Goal: Task Accomplishment & Management: Use online tool/utility

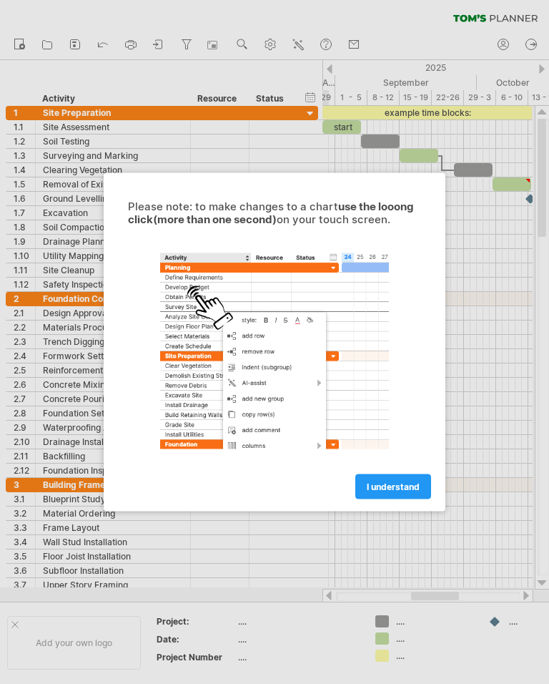
click at [401, 490] on span "I understand" at bounding box center [393, 486] width 53 height 11
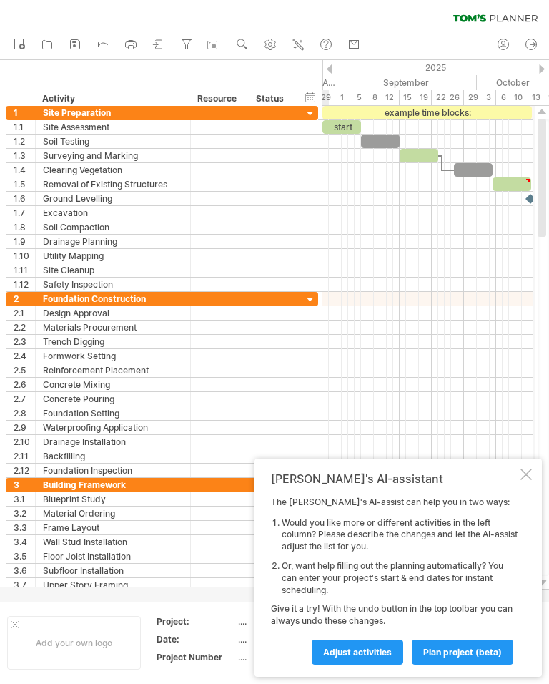
click at [526, 480] on div at bounding box center [526, 474] width 11 height 11
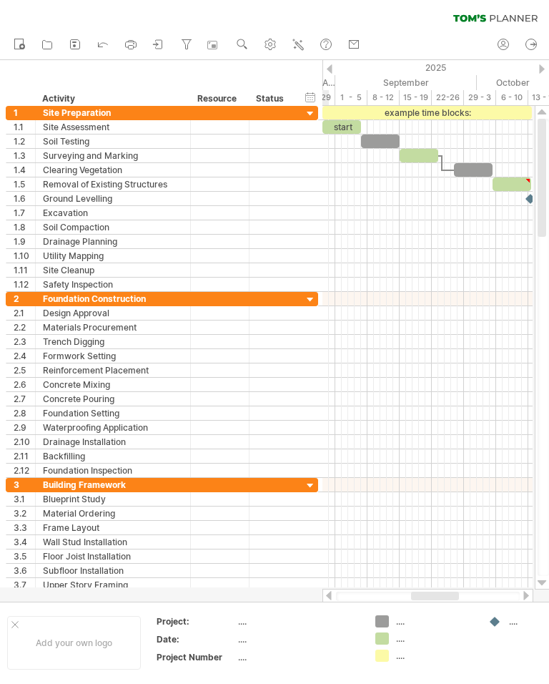
click at [314, 299] on div at bounding box center [311, 300] width 14 height 14
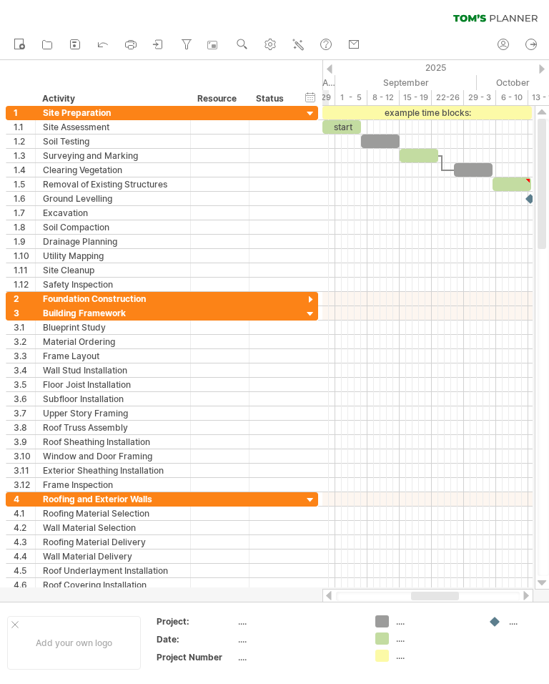
click at [312, 296] on div at bounding box center [311, 300] width 14 height 14
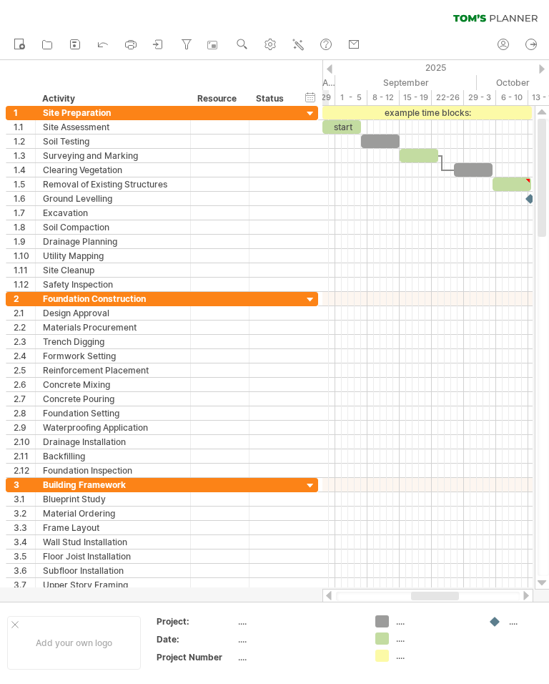
click at [311, 295] on div at bounding box center [311, 300] width 14 height 14
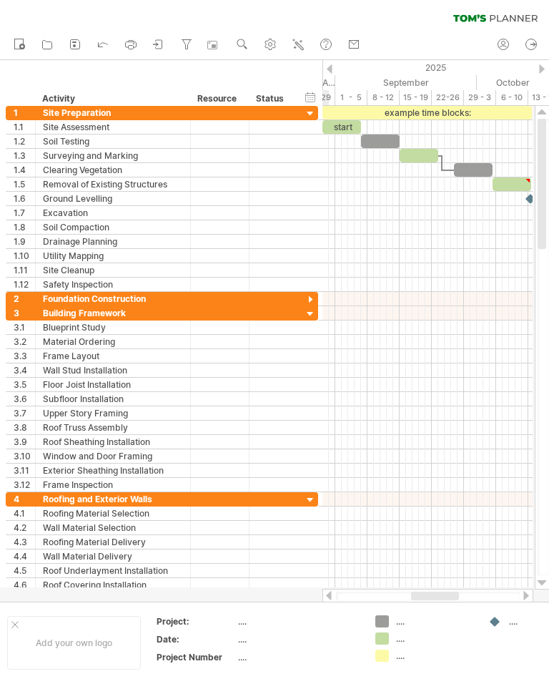
click at [315, 302] on div at bounding box center [311, 300] width 14 height 14
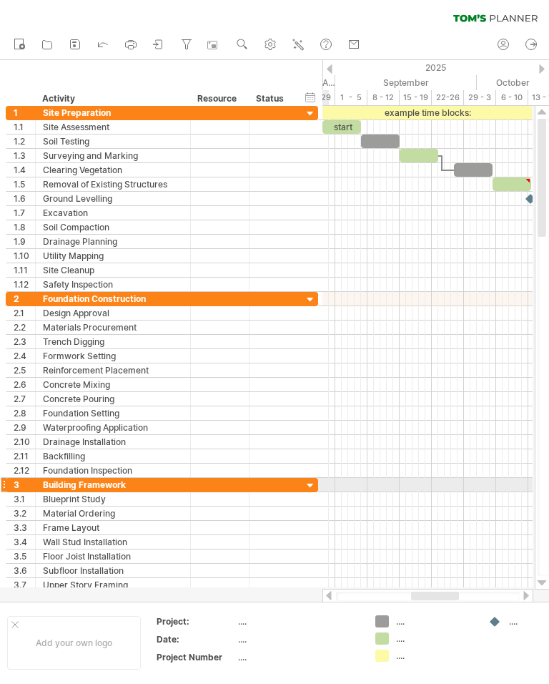
click at [313, 484] on div at bounding box center [311, 486] width 14 height 14
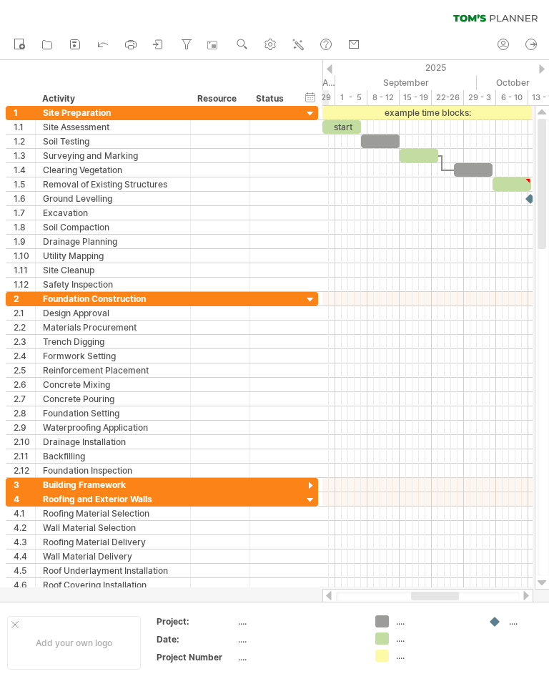
click at [310, 484] on div at bounding box center [311, 486] width 14 height 14
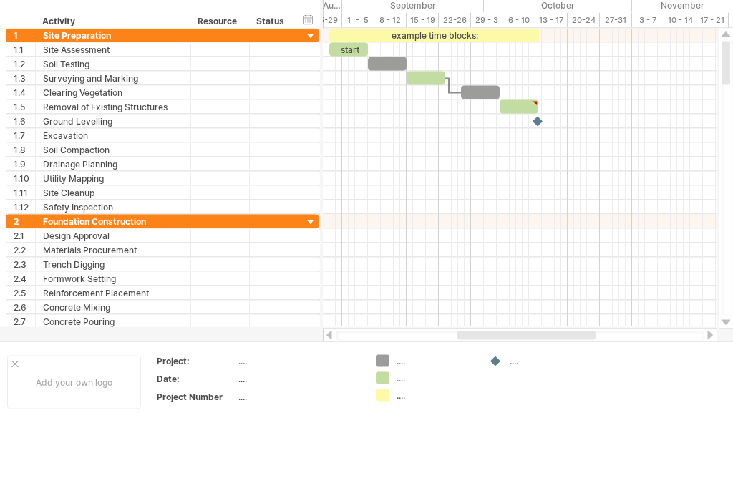
click at [526, 177] on div at bounding box center [518, 184] width 39 height 14
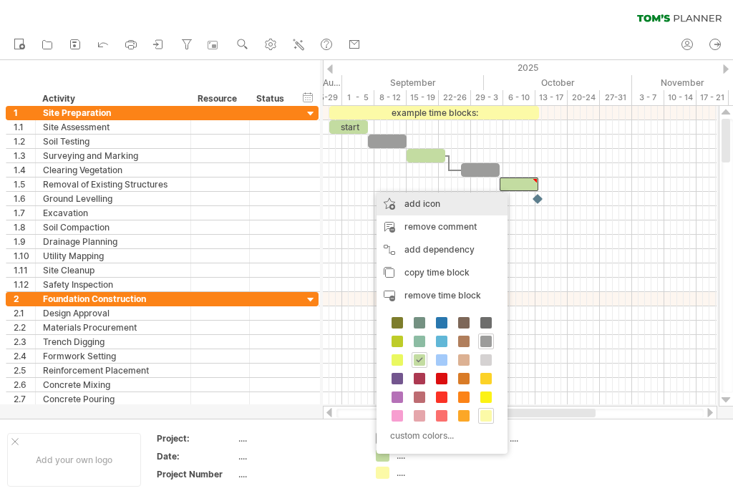
click at [426, 204] on div "add icon" at bounding box center [441, 203] width 131 height 23
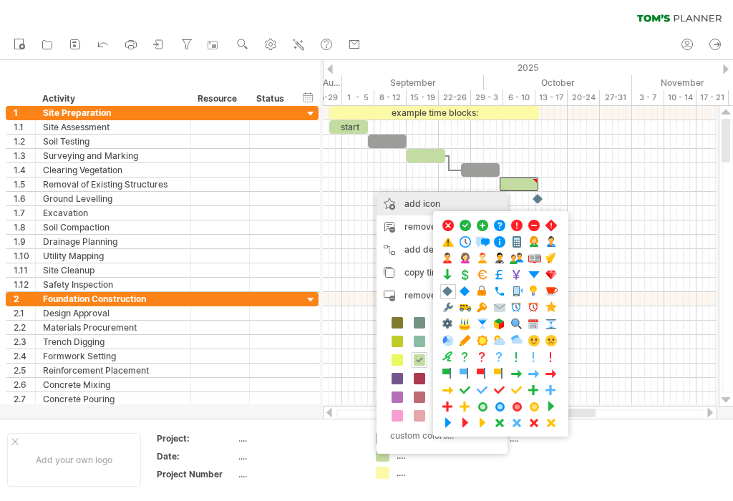
click at [501, 324] on span at bounding box center [499, 325] width 14 height 14
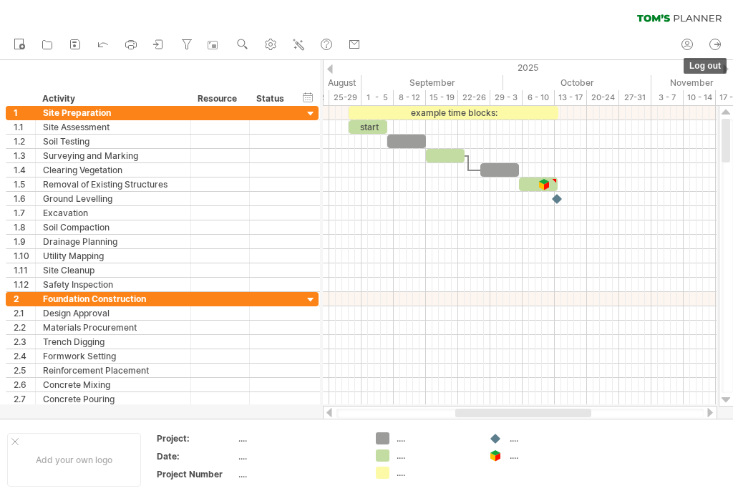
click at [549, 47] on icon at bounding box center [714, 44] width 14 height 14
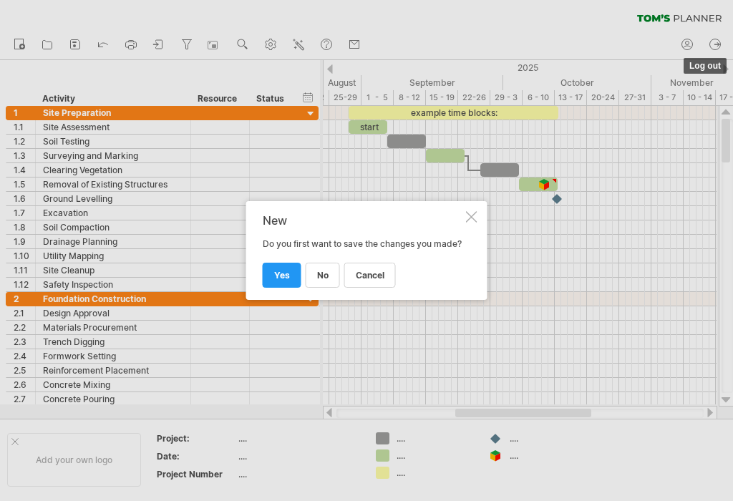
click at [471, 215] on div at bounding box center [471, 216] width 11 height 11
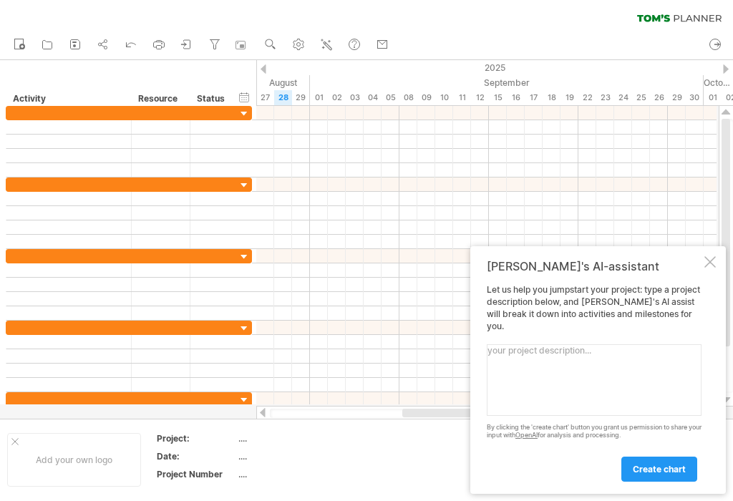
scroll to position [265, 0]
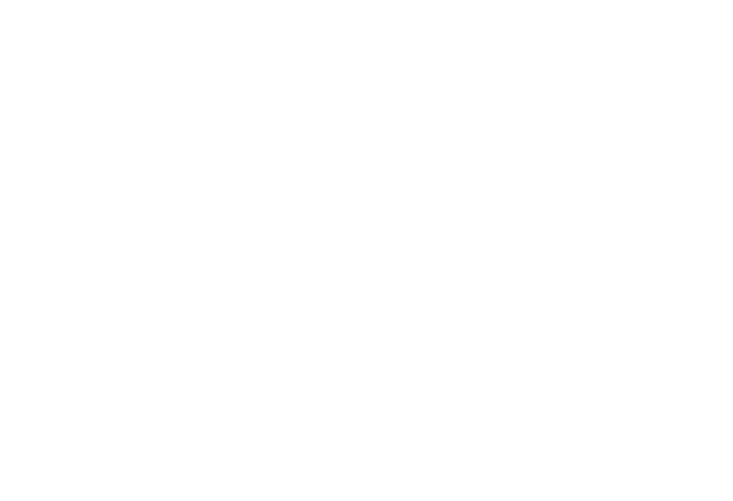
type textarea "Debates Residence, new residential home"
click at [664, 202] on span "create chart" at bounding box center [658, 203] width 53 height 11
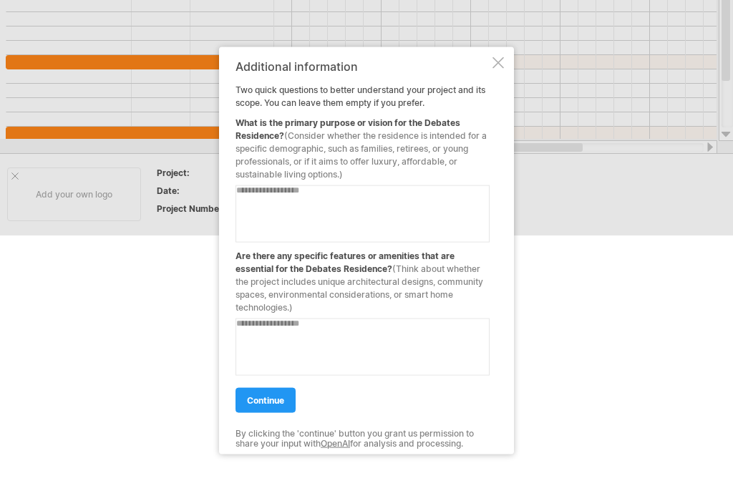
click at [301, 213] on textarea at bounding box center [362, 213] width 254 height 57
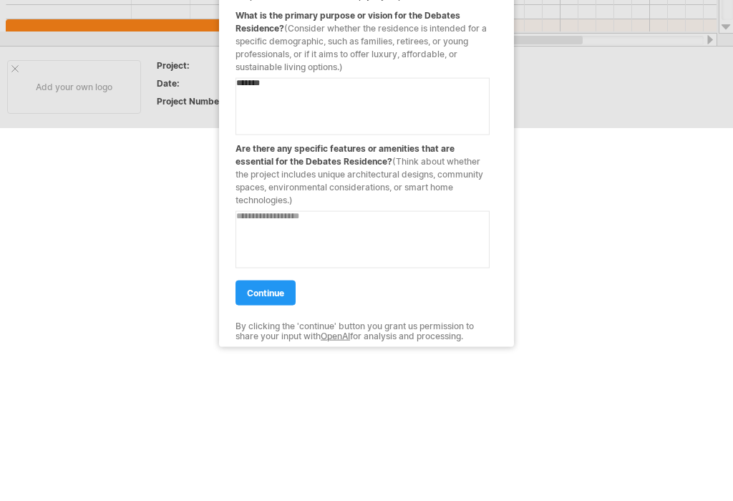
scroll to position [107, 0]
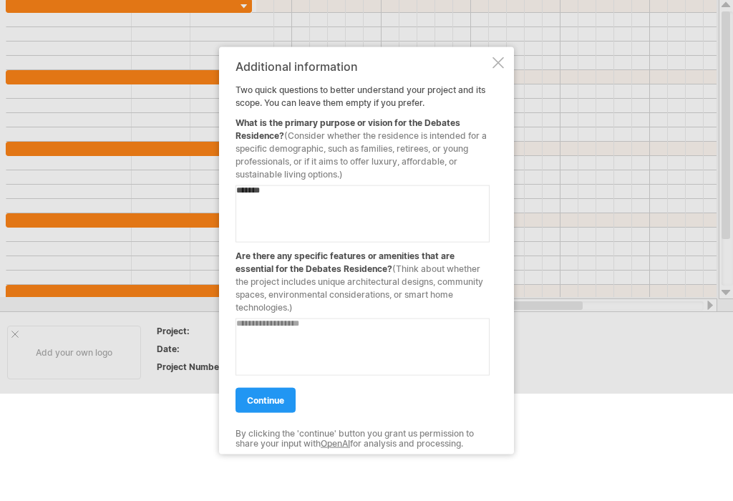
type textarea "******"
click at [285, 347] on textarea at bounding box center [362, 346] width 254 height 57
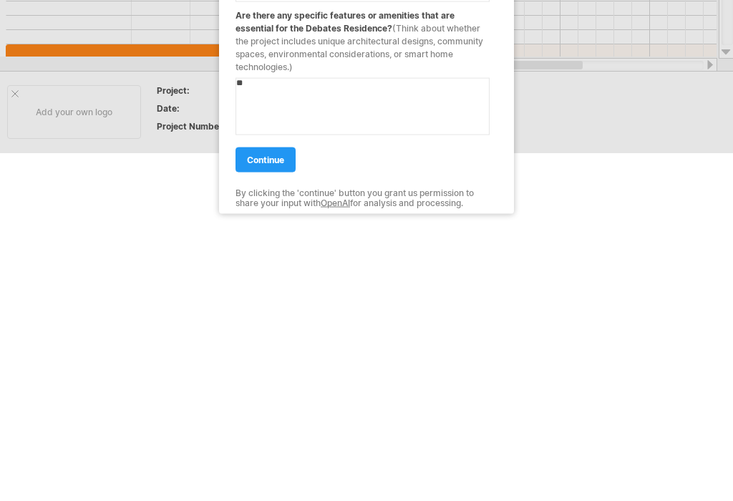
type textarea "*"
type textarea "**********"
click at [270, 395] on span "continue" at bounding box center [265, 400] width 37 height 11
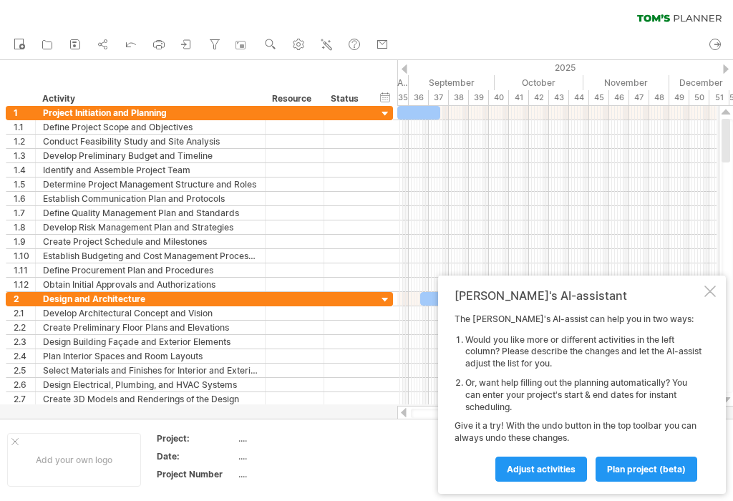
click at [710, 297] on div at bounding box center [709, 290] width 11 height 11
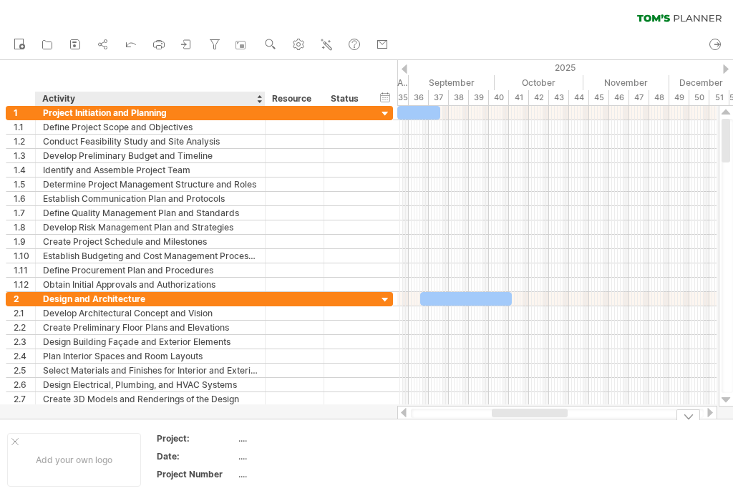
click at [228, 442] on div "Project:" at bounding box center [196, 438] width 79 height 12
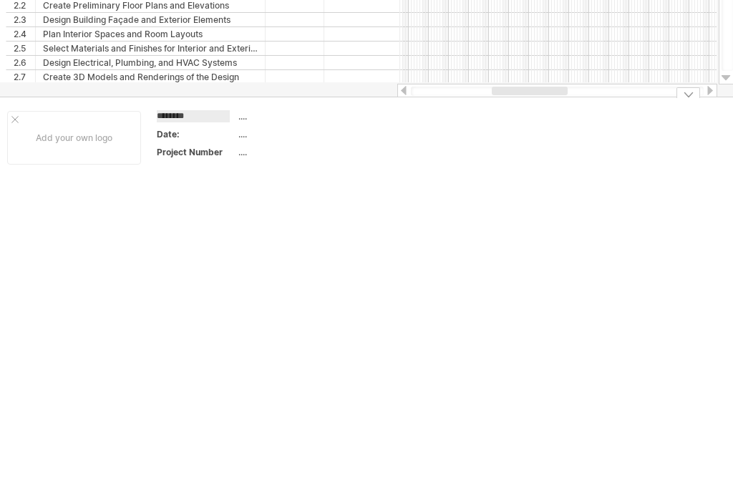
click at [268, 398] on div "...." at bounding box center [298, 404] width 120 height 12
type input "*******"
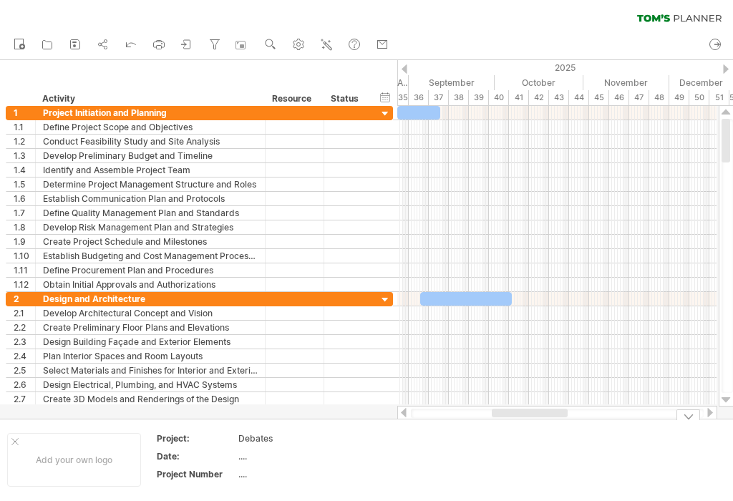
click at [717, 41] on icon at bounding box center [714, 44] width 14 height 14
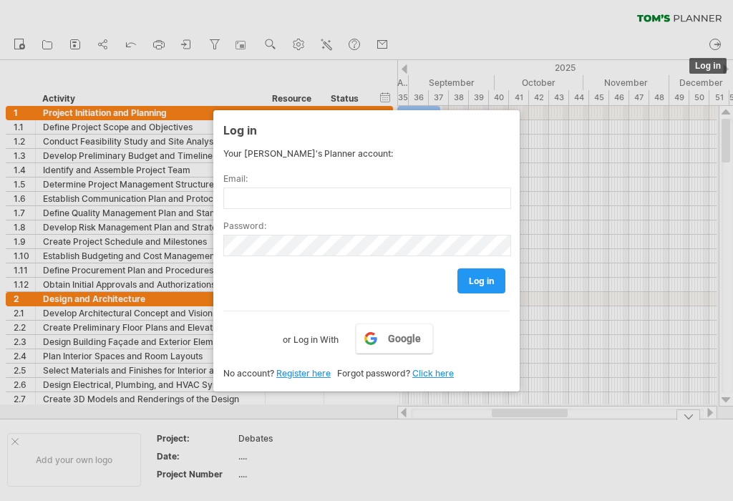
click at [663, 34] on div at bounding box center [366, 250] width 733 height 501
click at [579, 313] on div at bounding box center [366, 250] width 733 height 501
click at [550, 325] on div at bounding box center [366, 250] width 733 height 501
click at [573, 290] on div at bounding box center [366, 250] width 733 height 501
click at [572, 281] on div at bounding box center [366, 250] width 733 height 501
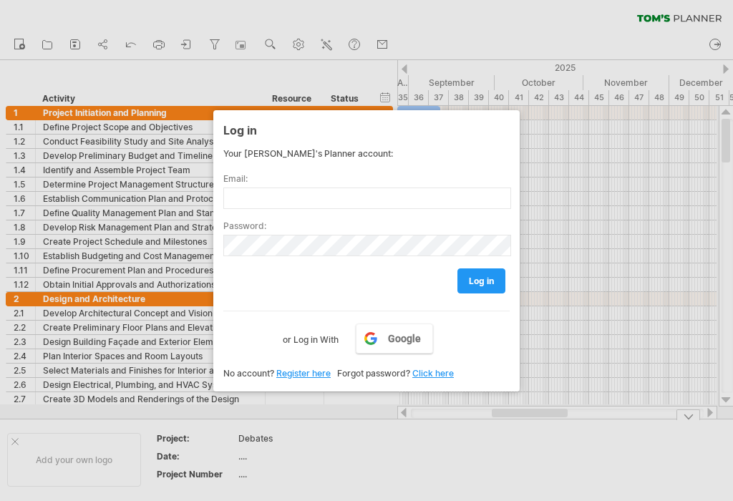
click at [156, 202] on div at bounding box center [366, 250] width 733 height 501
click at [287, 197] on input "text" at bounding box center [367, 197] width 288 height 21
type input "**********"
click at [486, 280] on span "log in" at bounding box center [481, 280] width 25 height 11
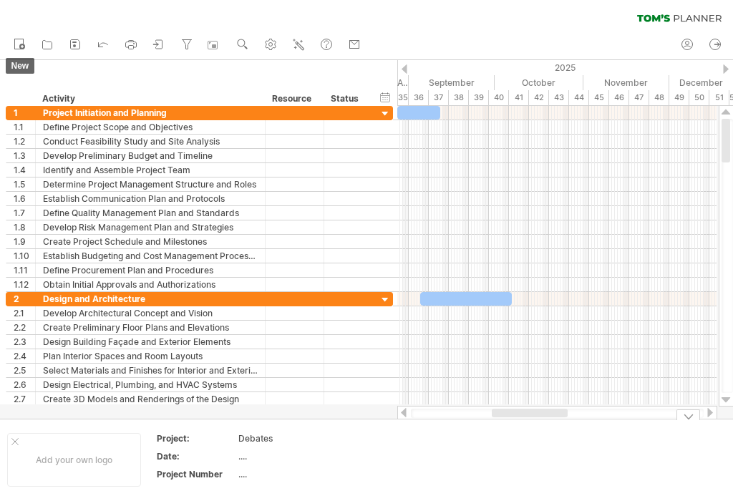
click at [14, 38] on icon at bounding box center [19, 43] width 14 height 14
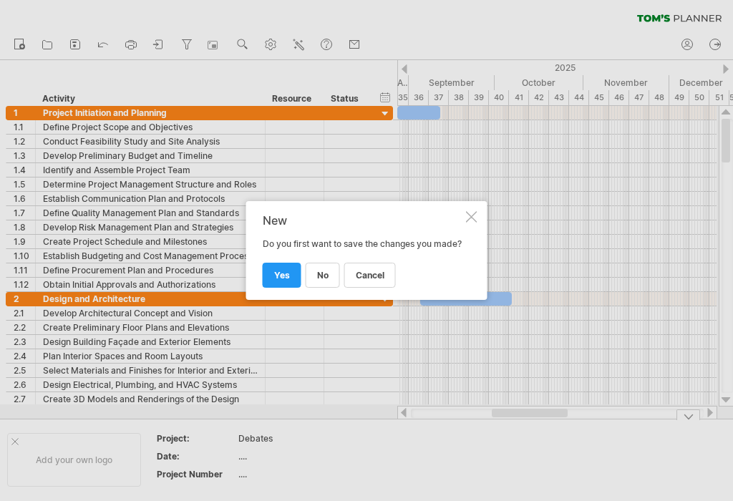
click at [290, 288] on link "yes" at bounding box center [282, 275] width 39 height 25
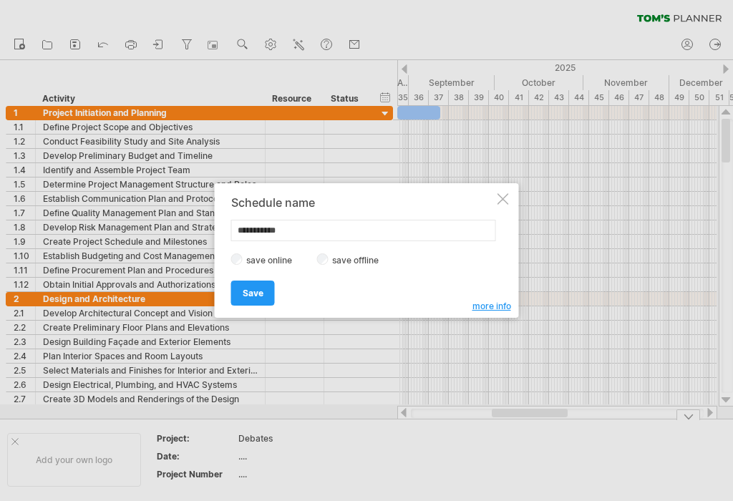
click at [310, 238] on input "**********" at bounding box center [363, 230] width 265 height 21
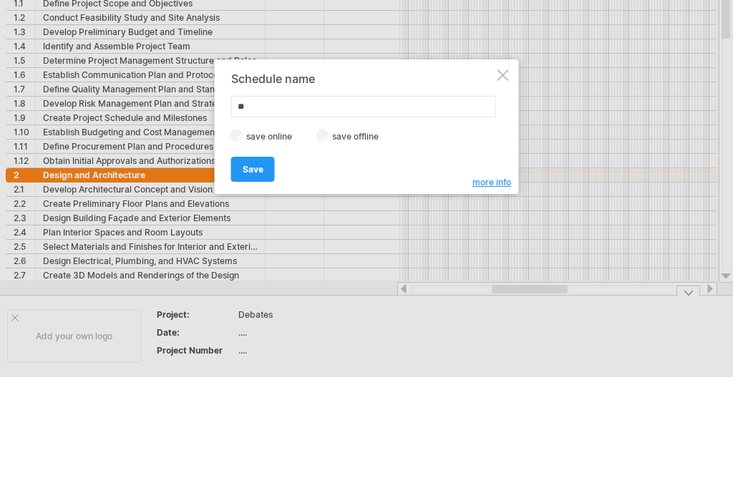
type input "*"
type input "**********"
click at [253, 288] on span "Save" at bounding box center [253, 293] width 21 height 11
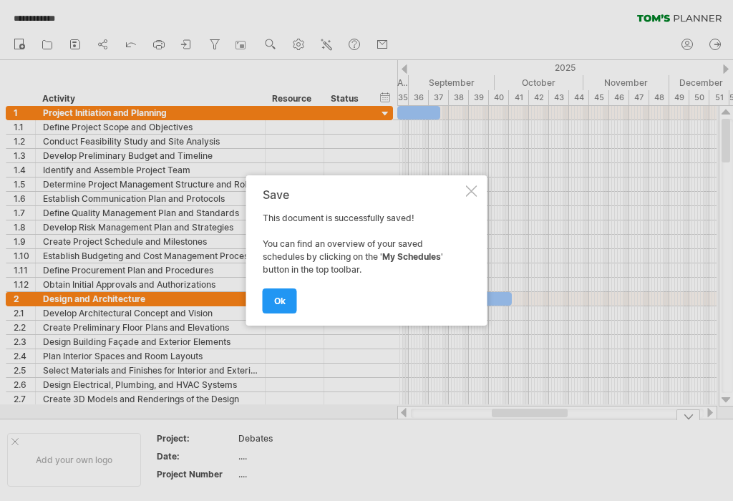
click at [283, 306] on span "ok" at bounding box center [279, 300] width 11 height 11
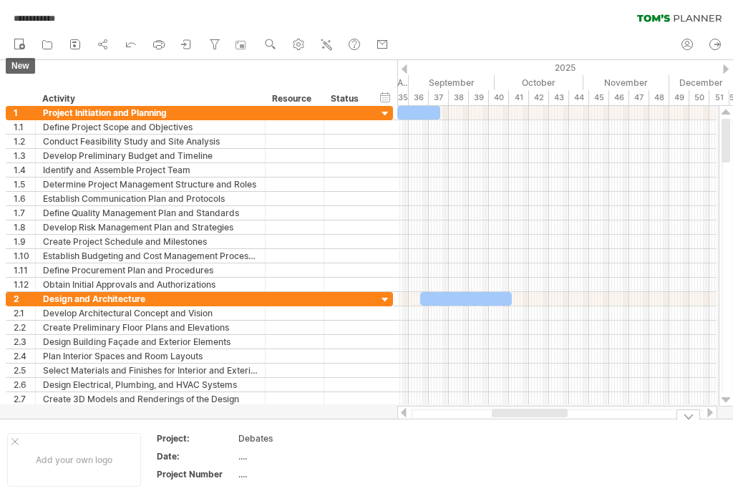
click at [18, 41] on icon at bounding box center [19, 43] width 14 height 14
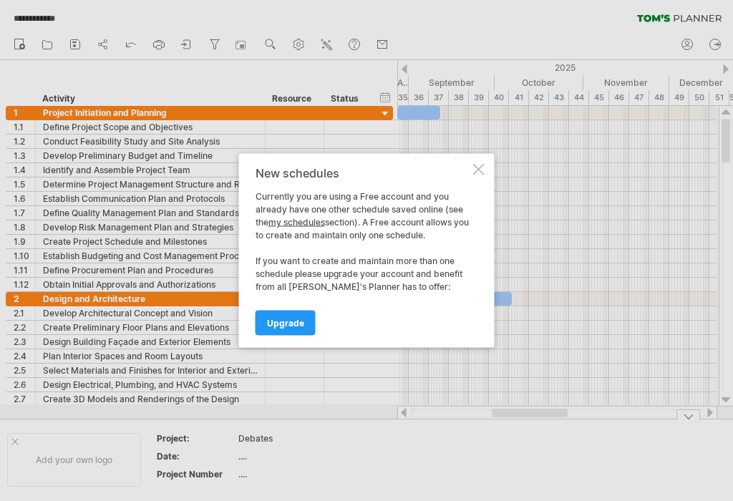
click at [484, 173] on div at bounding box center [478, 169] width 11 height 11
